Goal: Find specific page/section: Find specific page/section

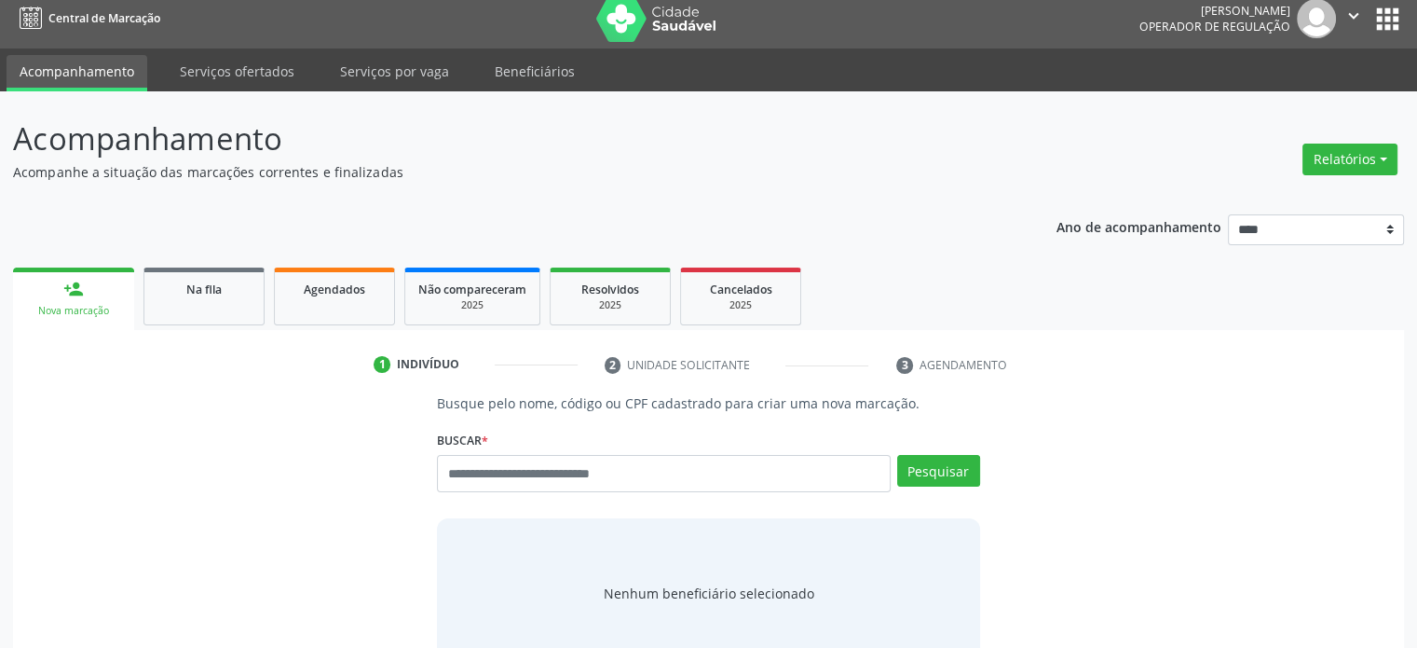
scroll to position [9, 0]
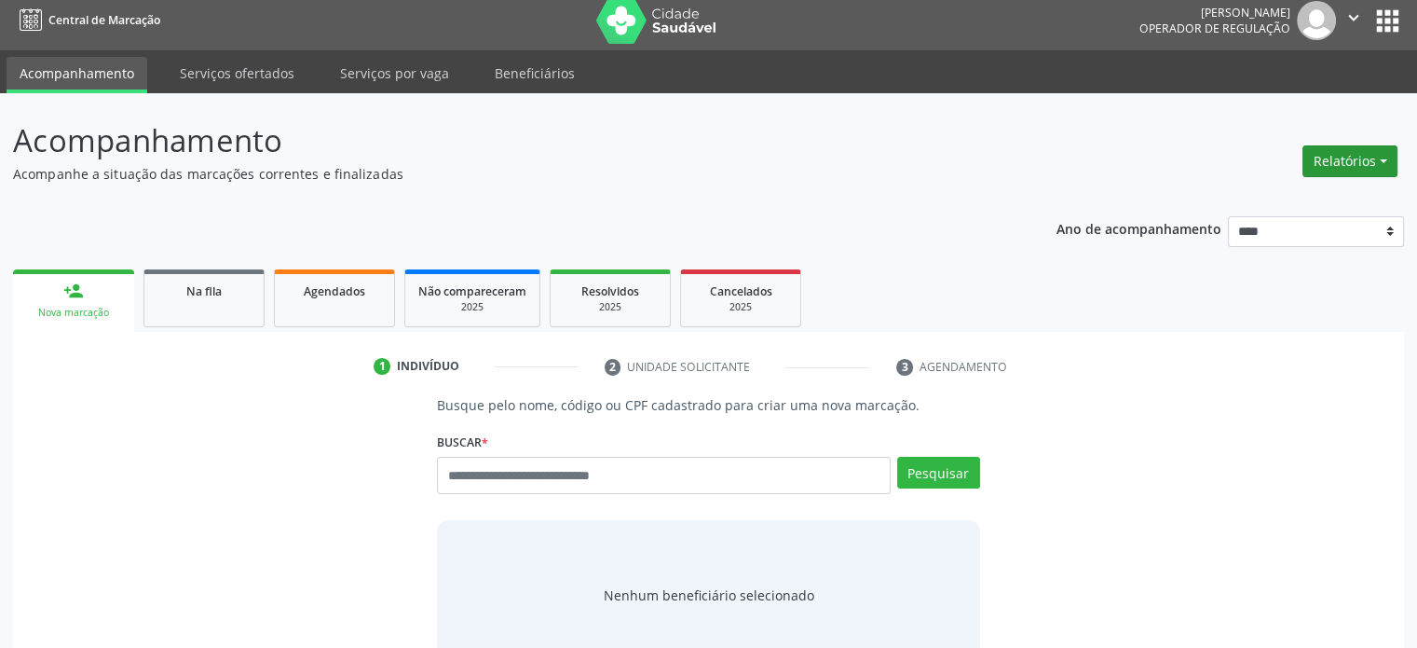
click at [1338, 164] on button "Relatórios" at bounding box center [1350, 161] width 95 height 32
click at [1337, 193] on link "Acompanhamento" at bounding box center [1297, 201] width 200 height 26
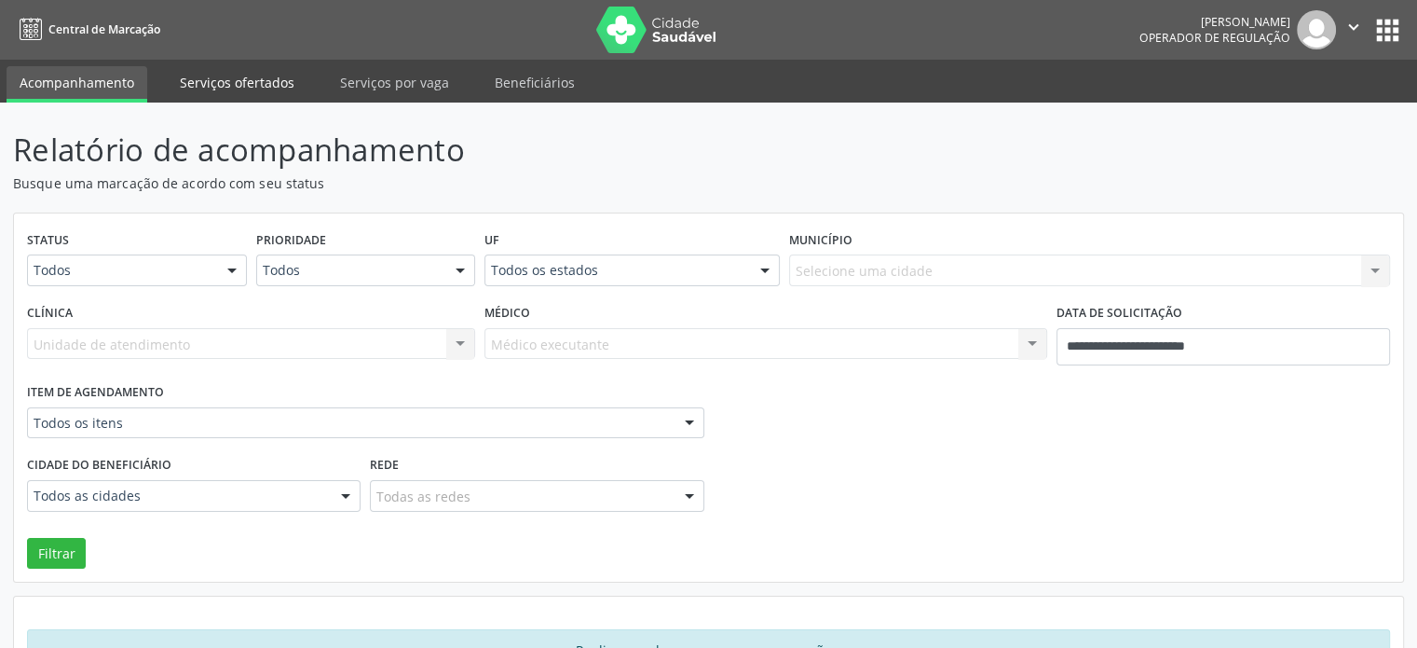
click at [246, 85] on link "Serviços ofertados" at bounding box center [237, 82] width 141 height 33
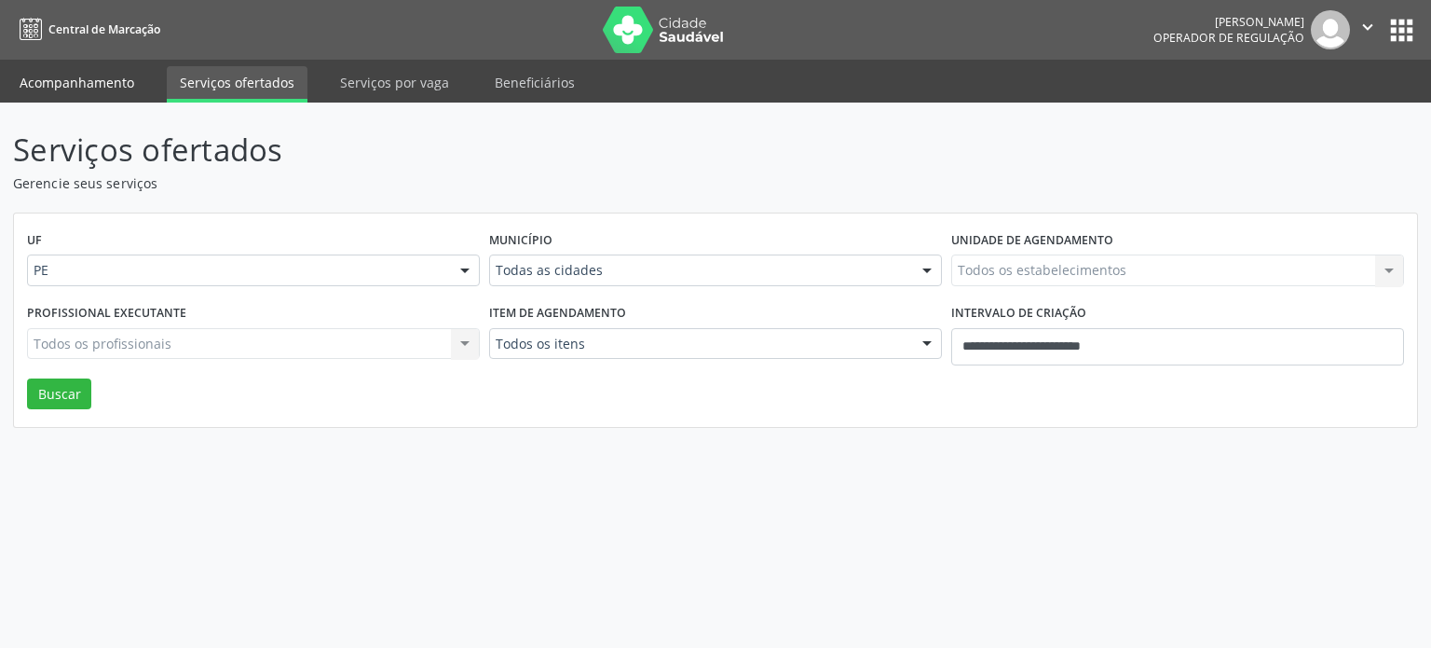
click at [110, 93] on link "Acompanhamento" at bounding box center [77, 82] width 141 height 33
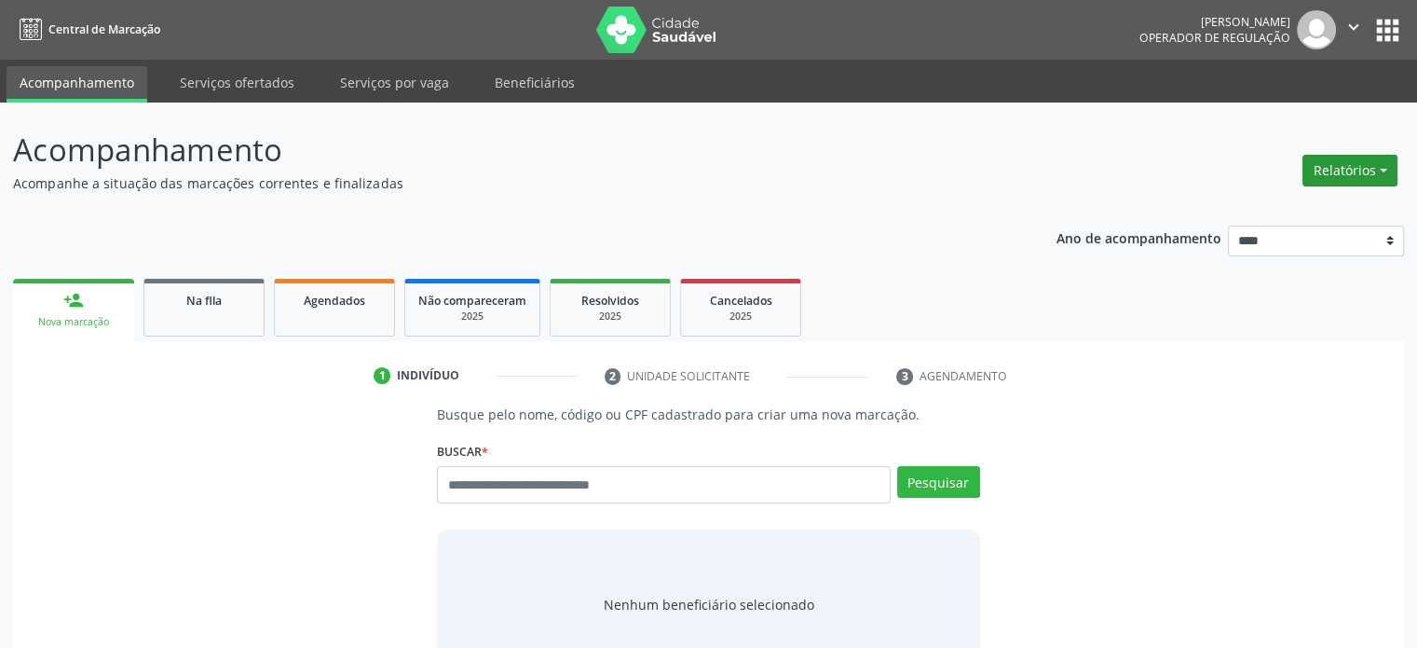
click at [1353, 183] on button "Relatórios" at bounding box center [1350, 171] width 95 height 32
click at [1347, 259] on link "Procedimentos realizados" at bounding box center [1297, 263] width 200 height 26
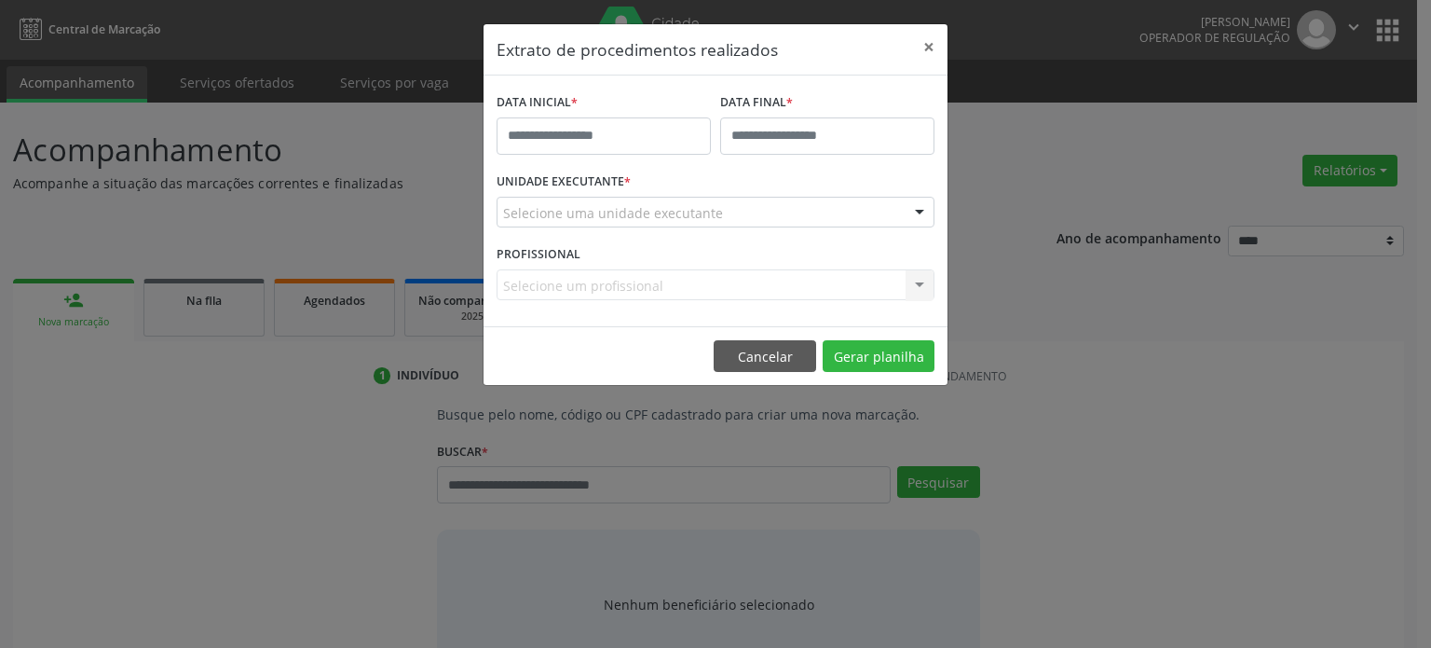
click at [1162, 213] on div "Extrato de procedimentos realizados × DATA INICIAL * DATA FINAL * UNIDADE EXECU…" at bounding box center [715, 324] width 1431 height 648
click at [923, 42] on button "×" at bounding box center [928, 47] width 37 height 46
